Goal: Communication & Community: Answer question/provide support

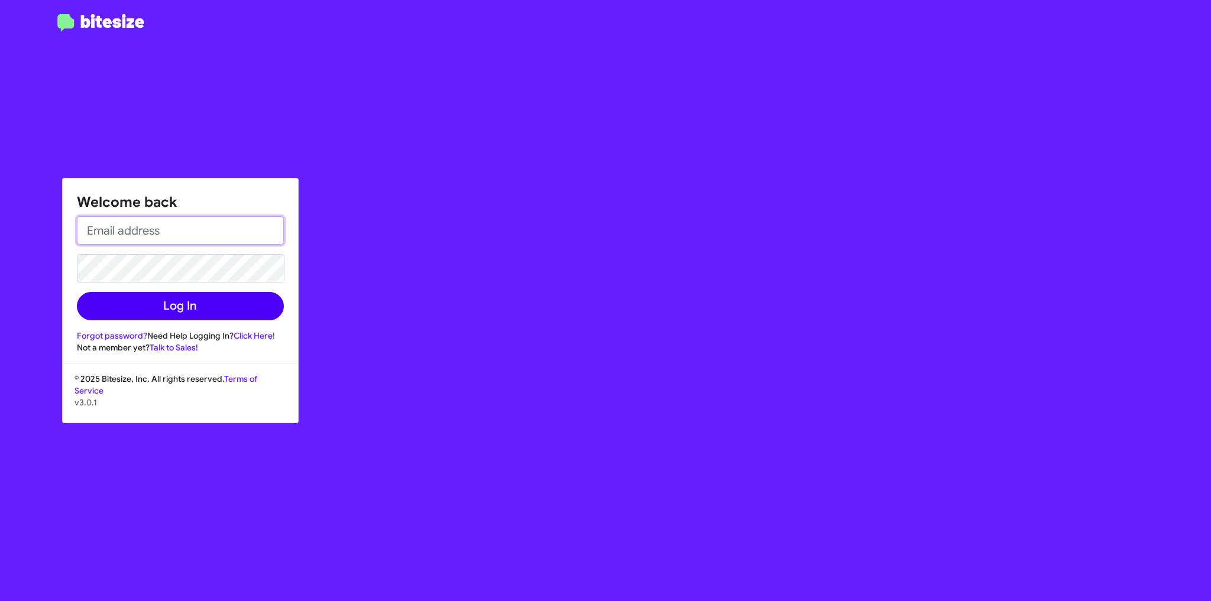
type input "[EMAIL_ADDRESS][DOMAIN_NAME]"
click at [182, 300] on button "Log In" at bounding box center [180, 306] width 207 height 28
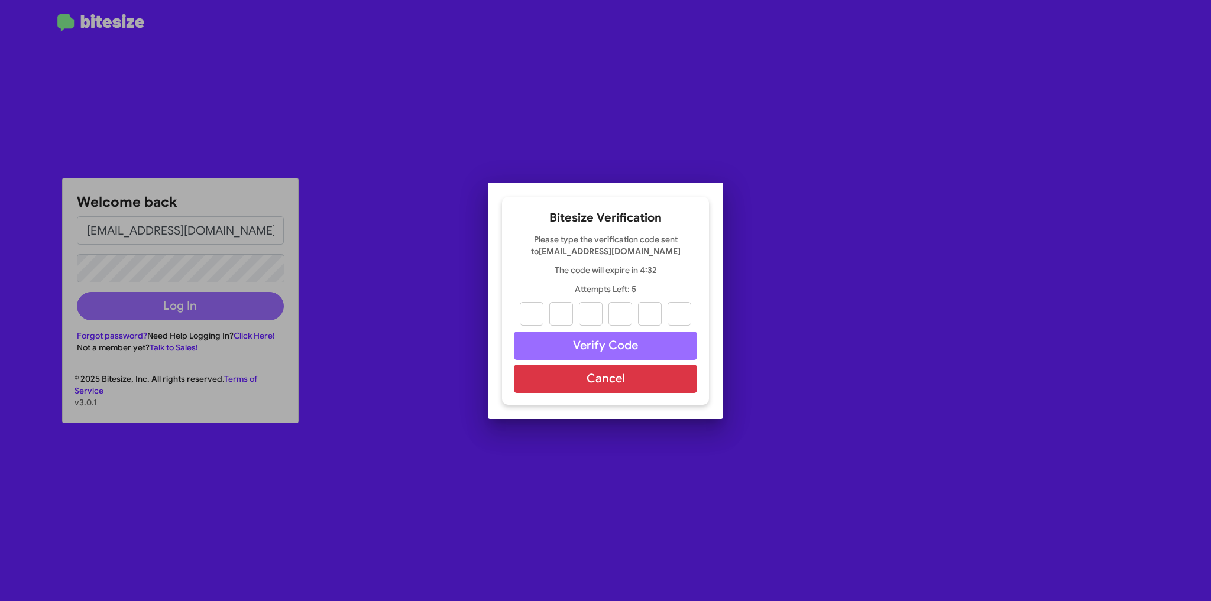
paste input "9"
type input "9"
type input "3"
type input "6"
type input "0"
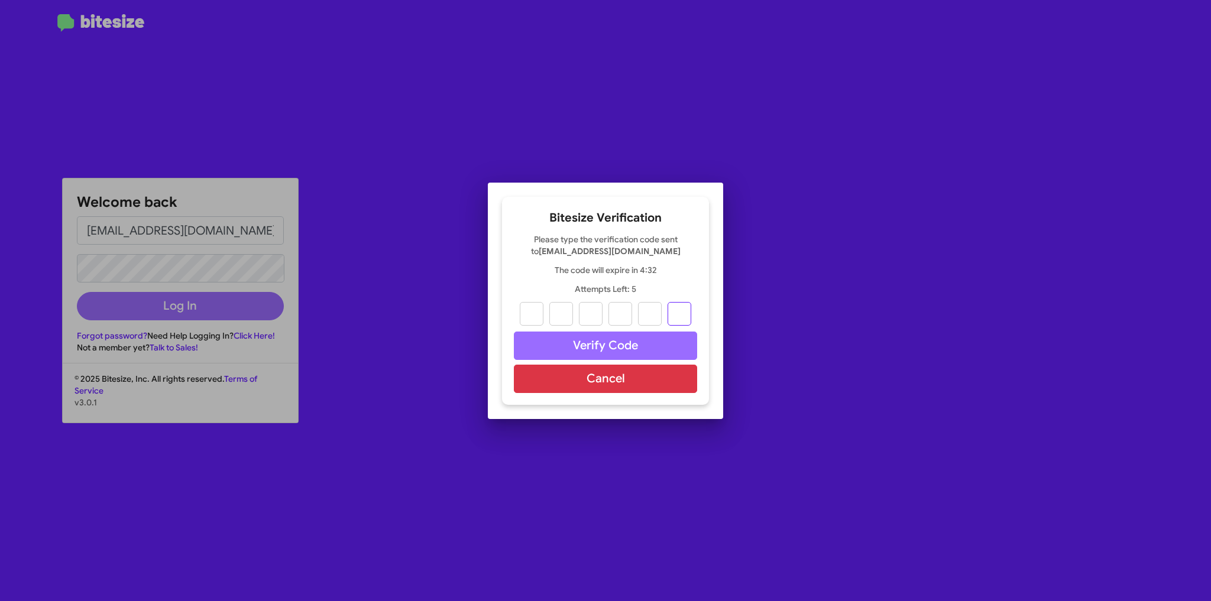
type input "0"
type input "9"
click at [599, 338] on button "Verify Code" at bounding box center [605, 346] width 183 height 28
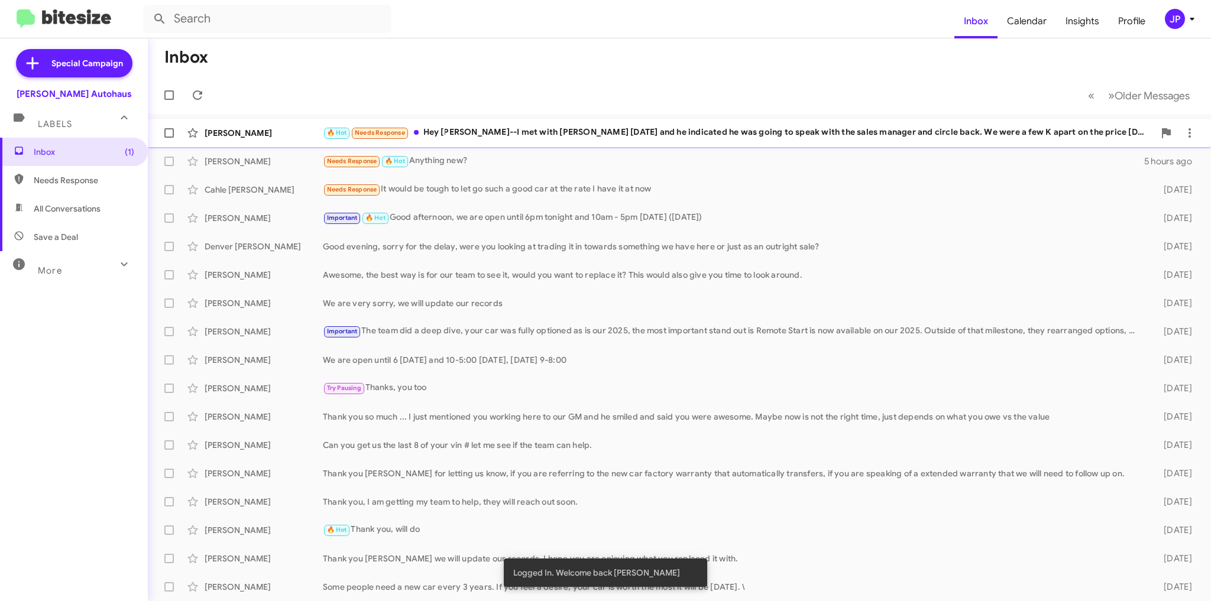
click at [527, 135] on div "🔥 Hot Needs Response Hey [PERSON_NAME]--I met with [PERSON_NAME] [DATE] and he …" at bounding box center [739, 133] width 832 height 14
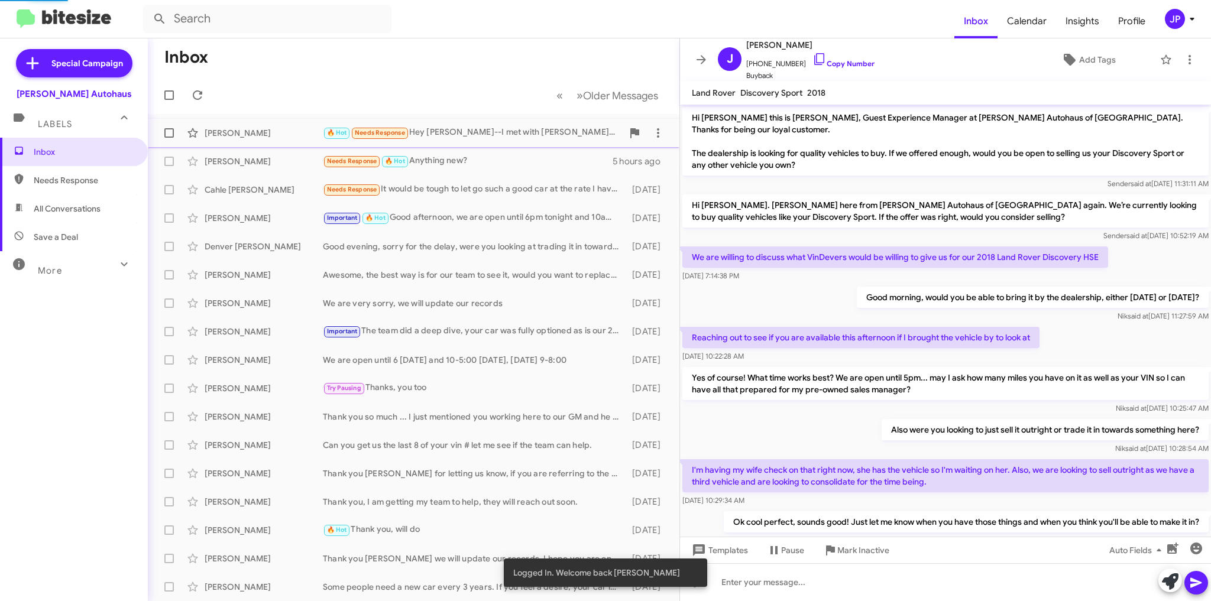
scroll to position [486, 0]
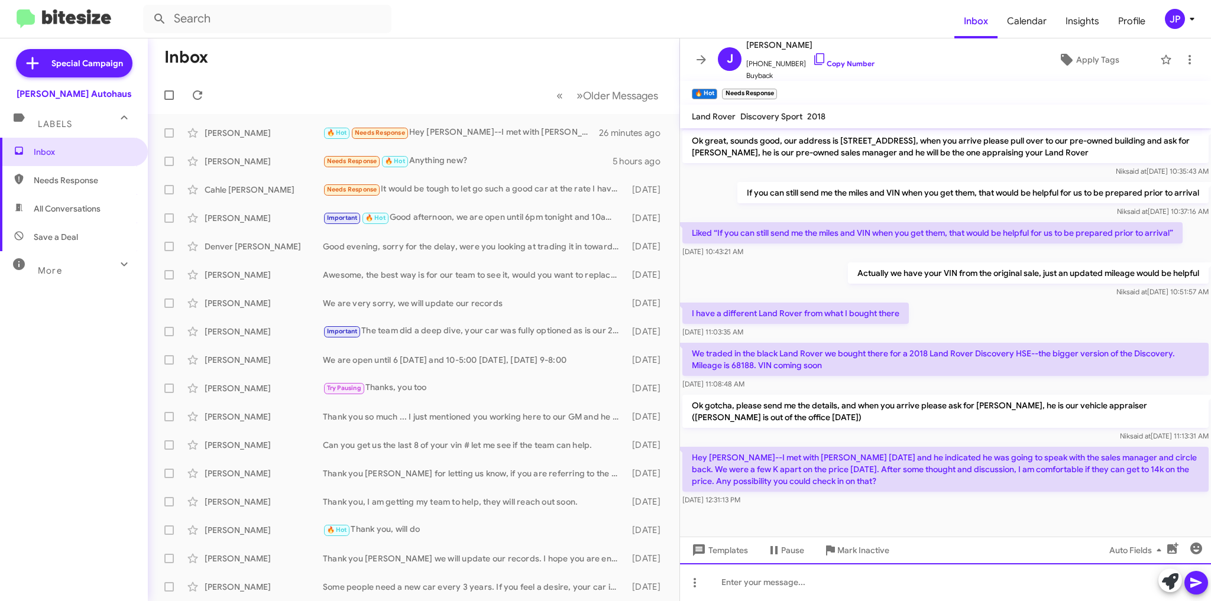
click at [729, 581] on div at bounding box center [945, 583] width 531 height 38
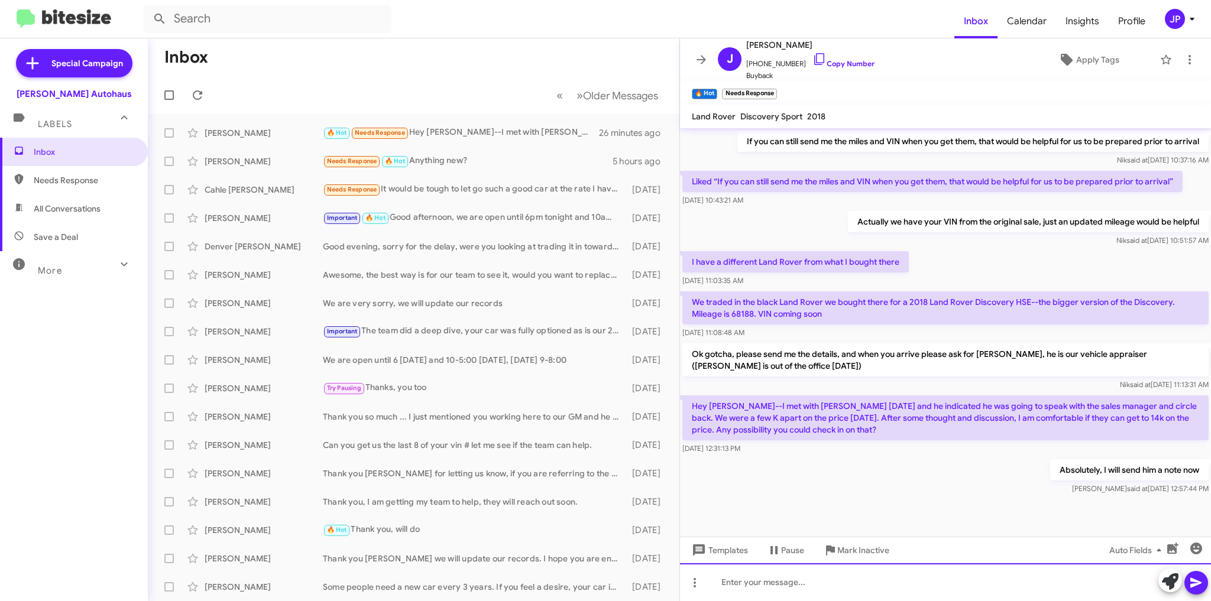
scroll to position [552, 0]
